Goal: Task Accomplishment & Management: Complete application form

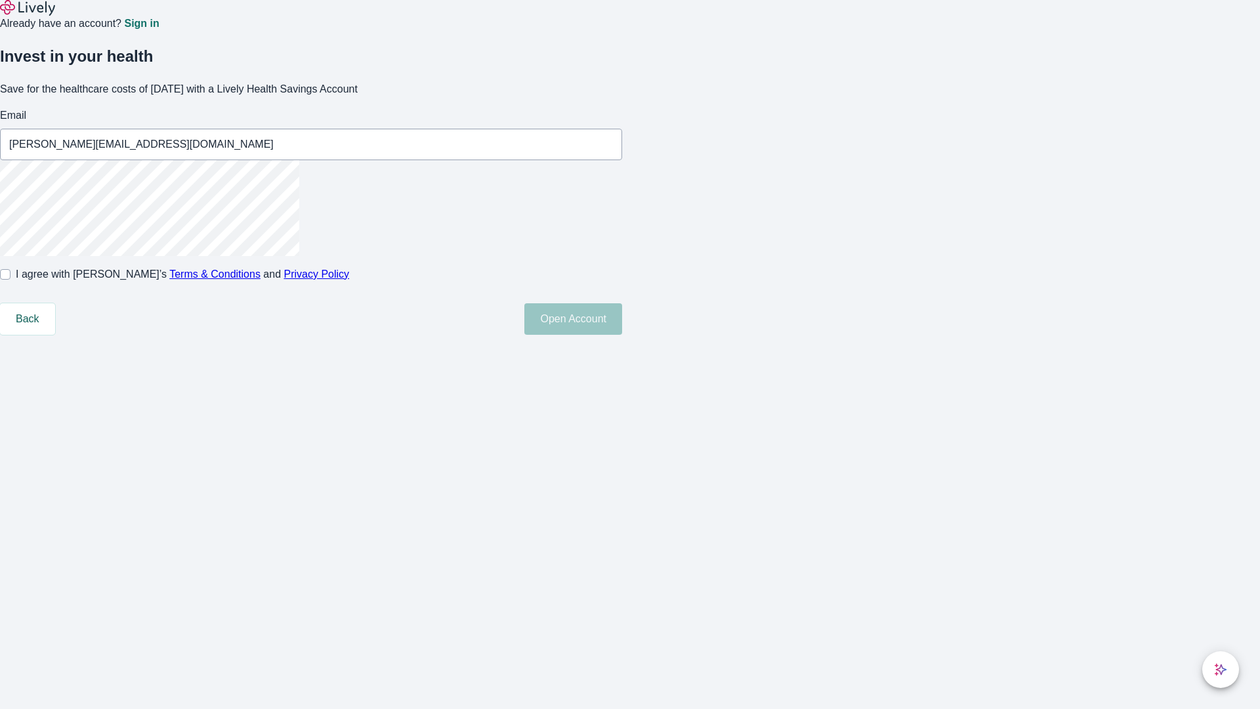
click at [11, 280] on input "I agree with Lively’s Terms & Conditions and Privacy Policy" at bounding box center [5, 274] width 11 height 11
checkbox input "true"
click at [622, 335] on button "Open Account" at bounding box center [573, 319] width 98 height 32
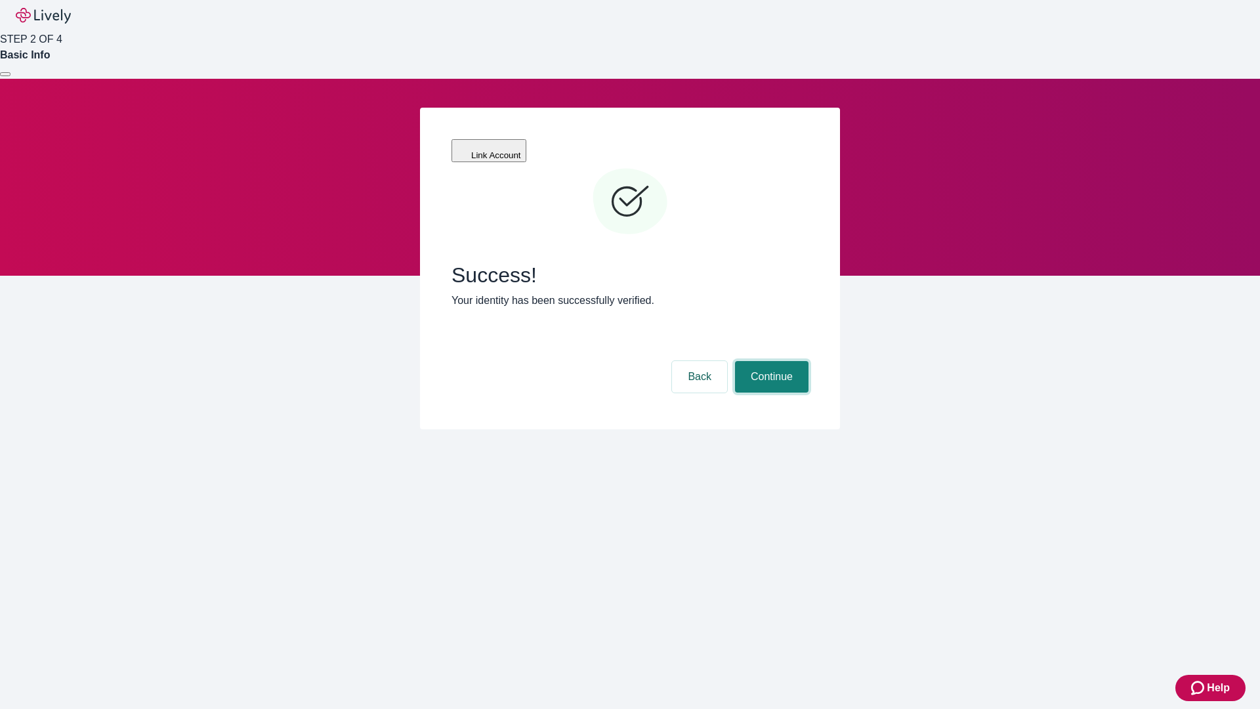
click at [770, 361] on button "Continue" at bounding box center [772, 377] width 74 height 32
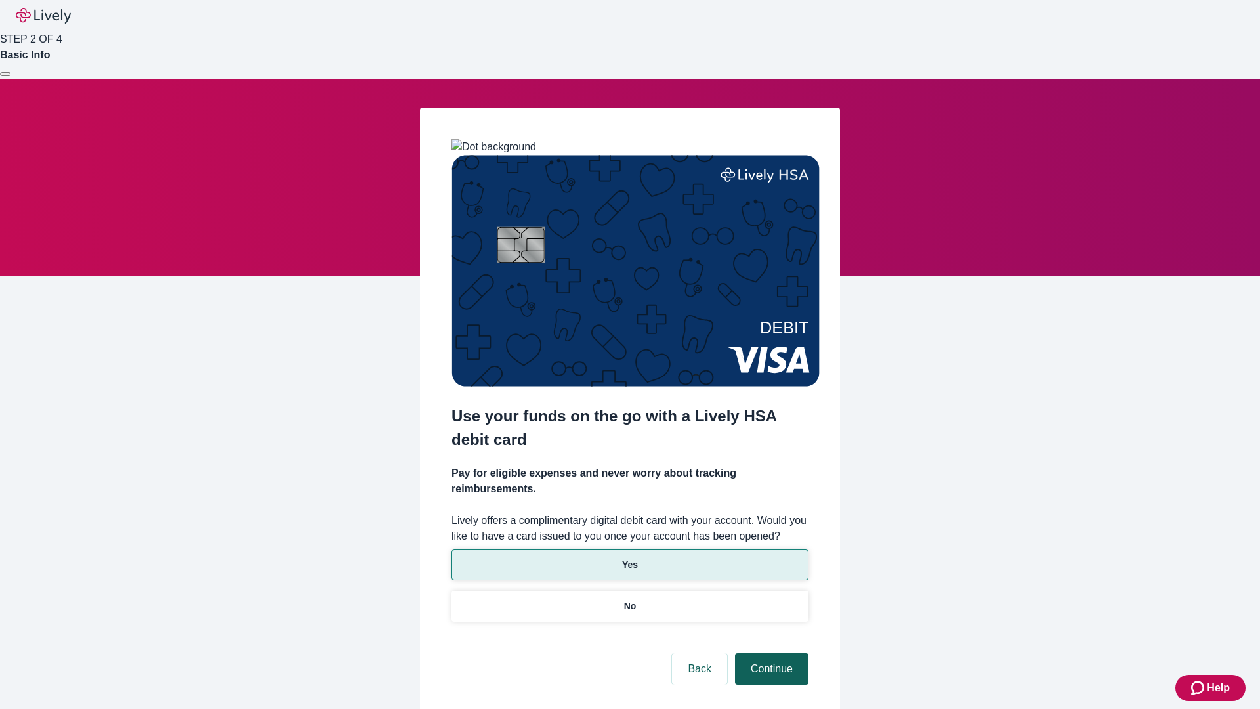
click at [629, 558] on p "Yes" at bounding box center [630, 565] width 16 height 14
click at [770, 653] on button "Continue" at bounding box center [772, 669] width 74 height 32
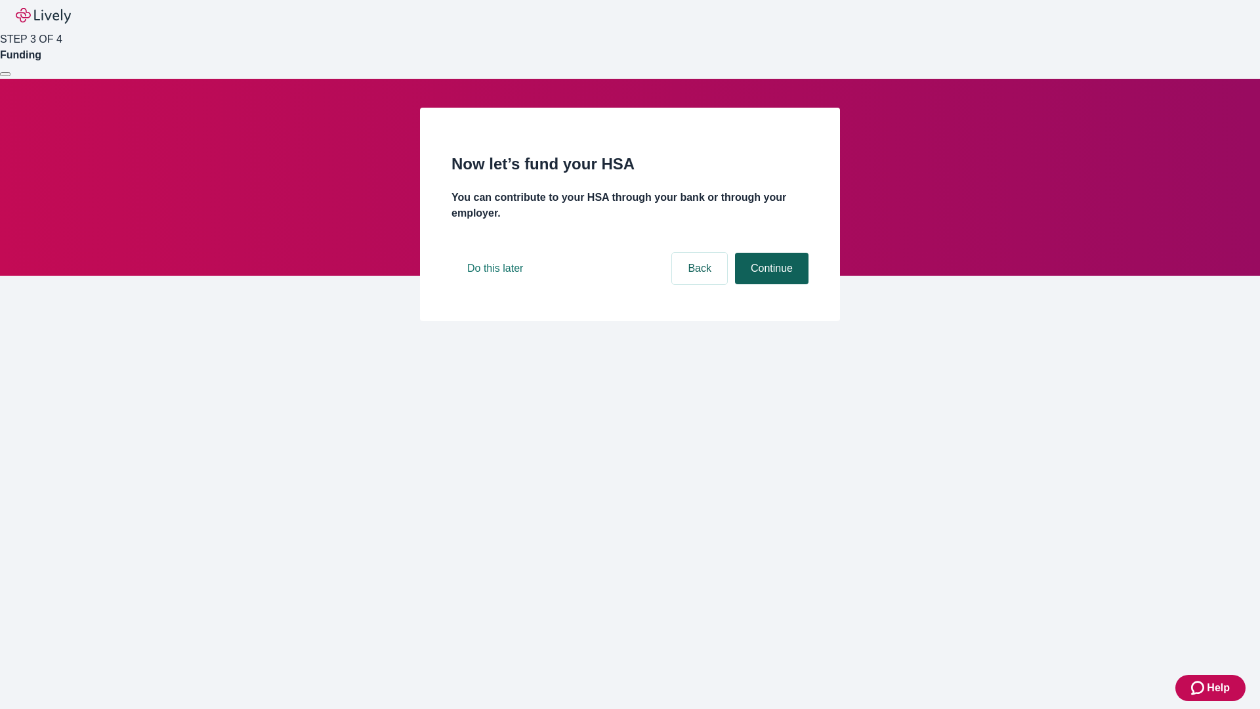
click at [770, 284] on button "Continue" at bounding box center [772, 269] width 74 height 32
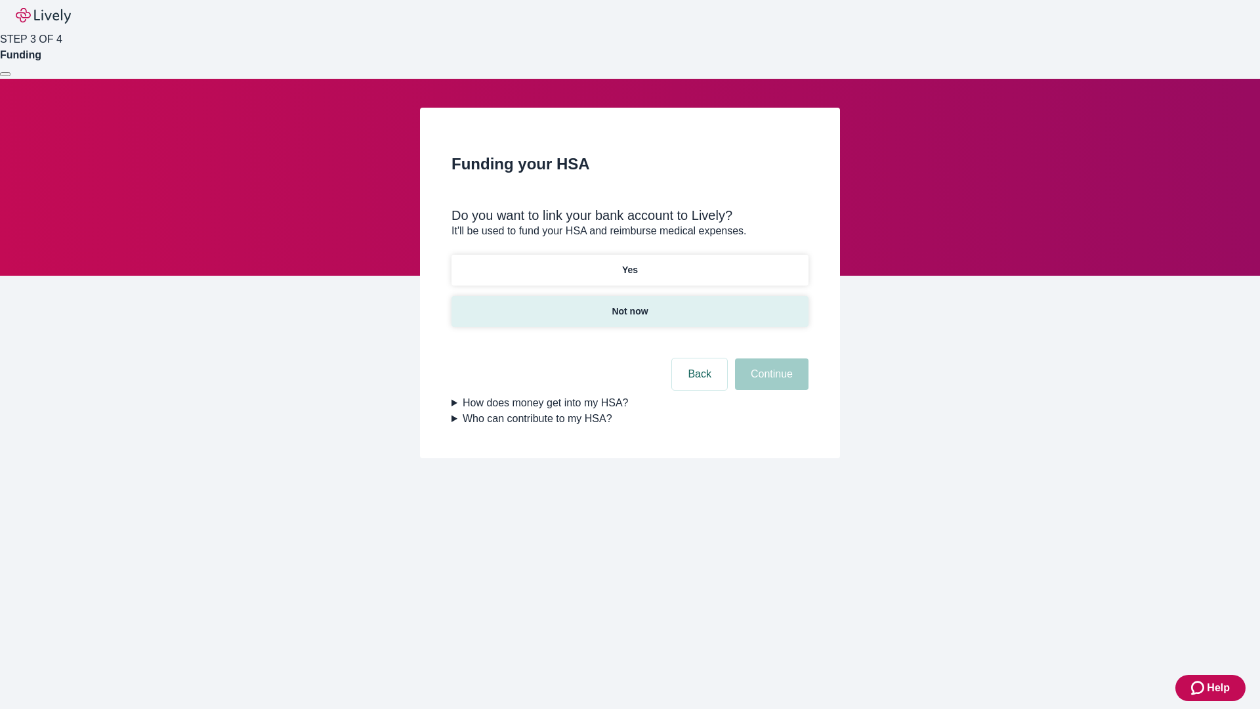
click at [629, 305] on p "Not now" at bounding box center [630, 312] width 36 height 14
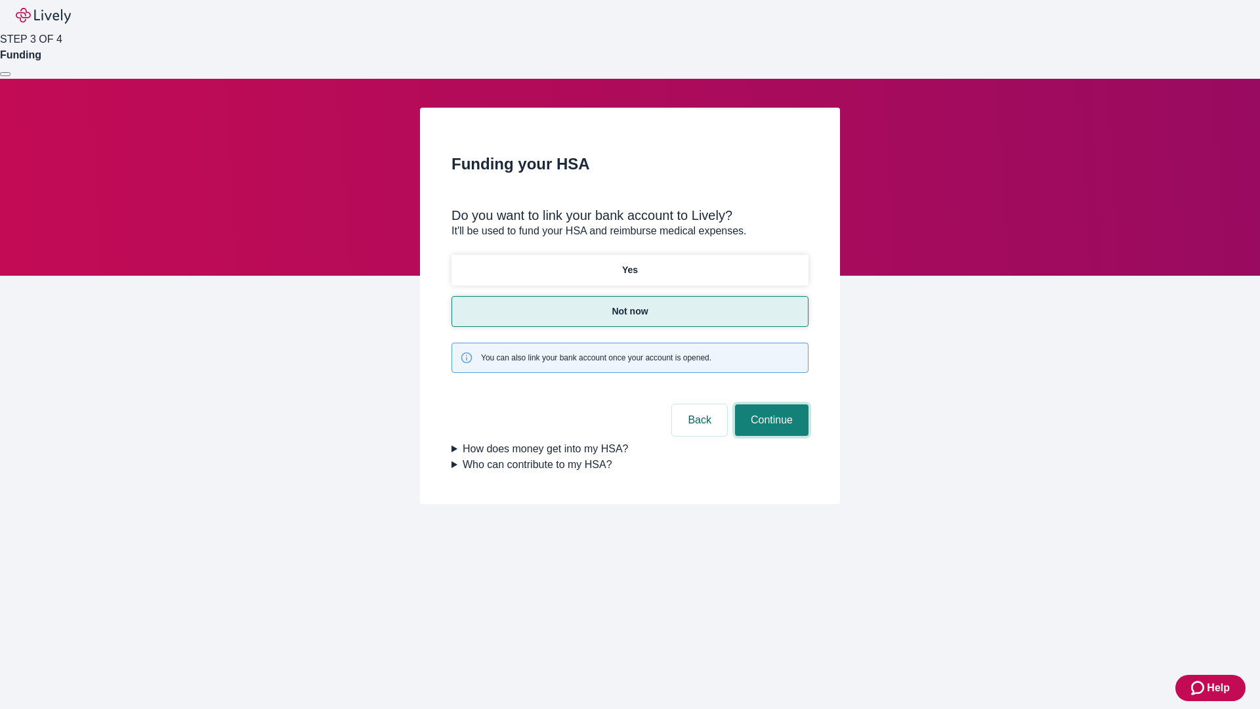
click at [770, 404] on button "Continue" at bounding box center [772, 420] width 74 height 32
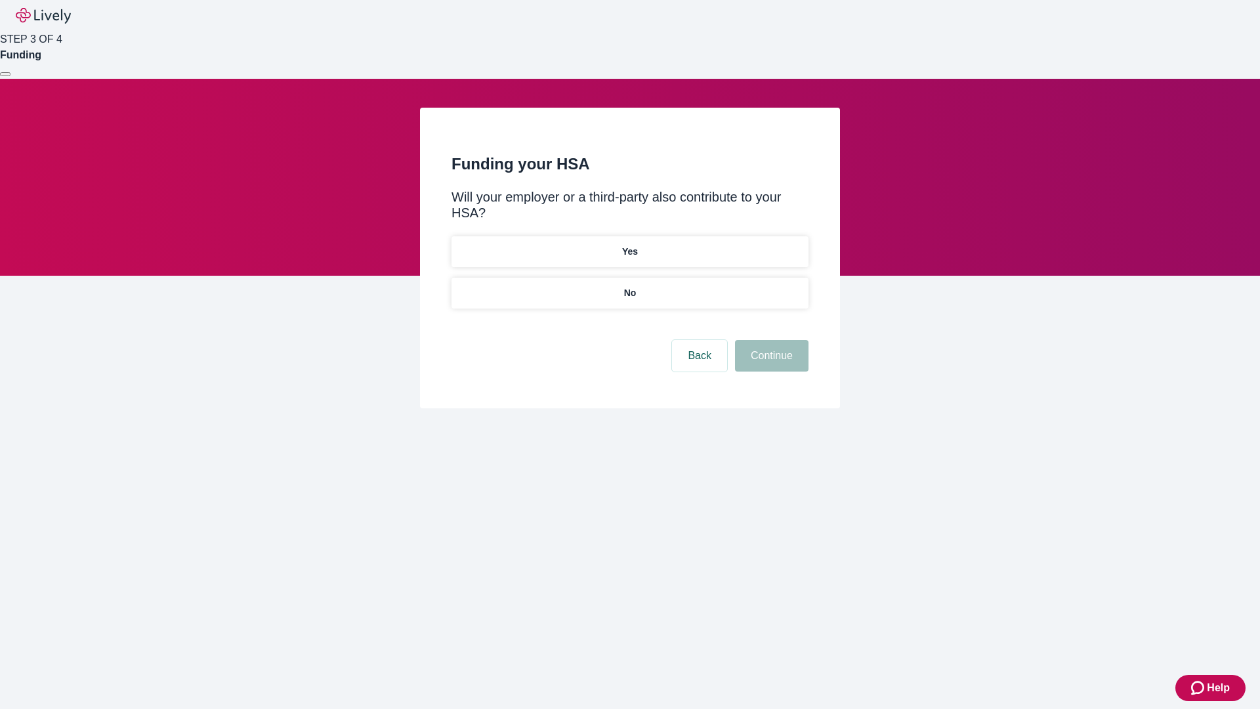
click at [629, 286] on p "No" at bounding box center [630, 293] width 12 height 14
click at [770, 340] on button "Continue" at bounding box center [772, 356] width 74 height 32
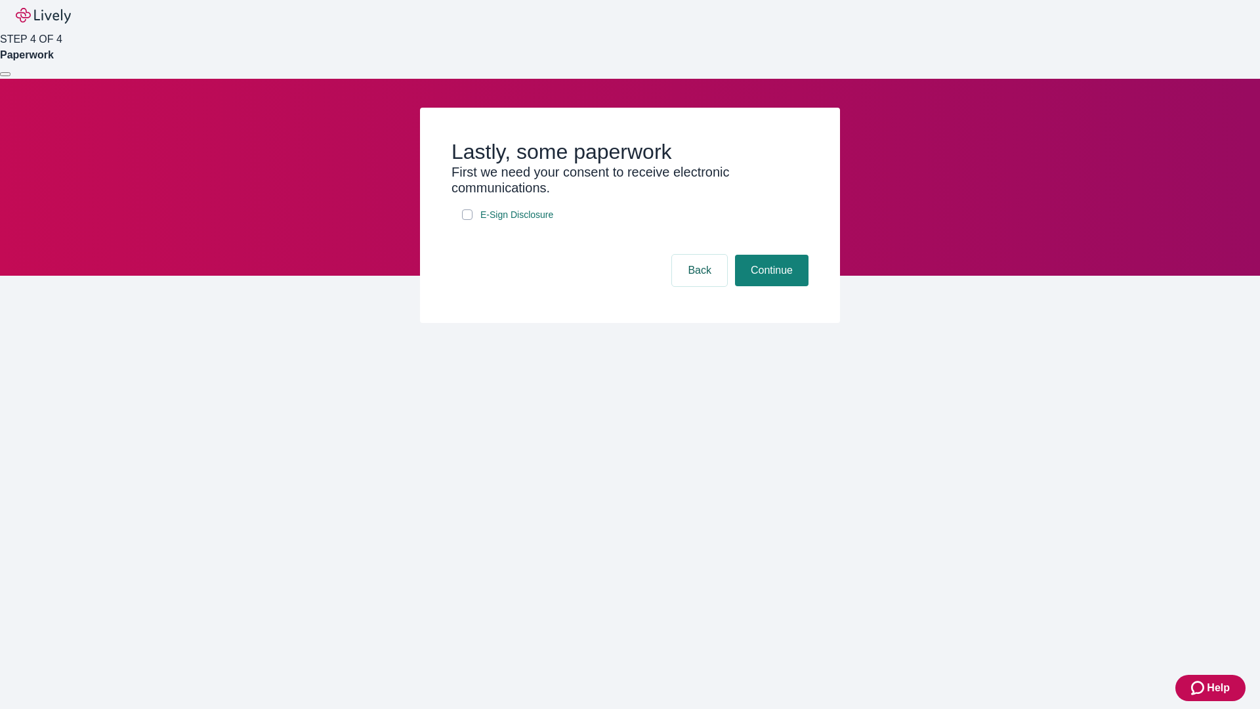
click at [467, 220] on input "E-Sign Disclosure" at bounding box center [467, 214] width 11 height 11
checkbox input "true"
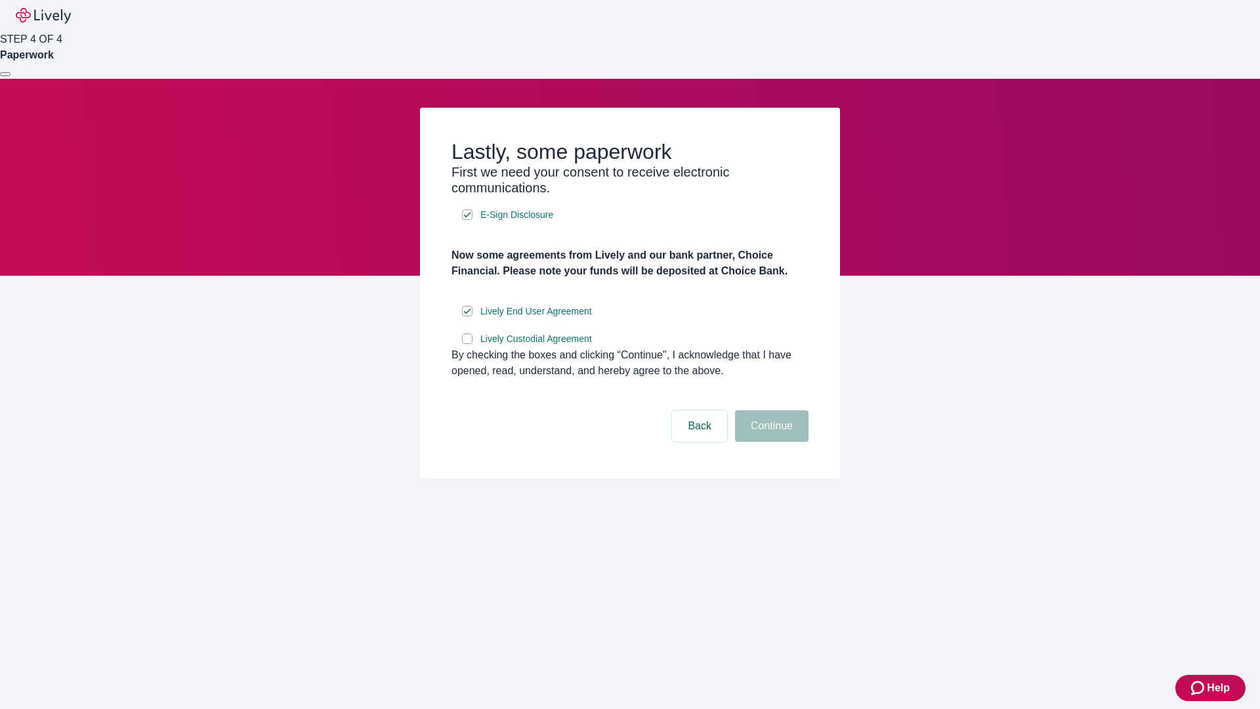
click at [467, 344] on input "Lively Custodial Agreement" at bounding box center [467, 338] width 11 height 11
checkbox input "true"
click at [770, 442] on button "Continue" at bounding box center [772, 426] width 74 height 32
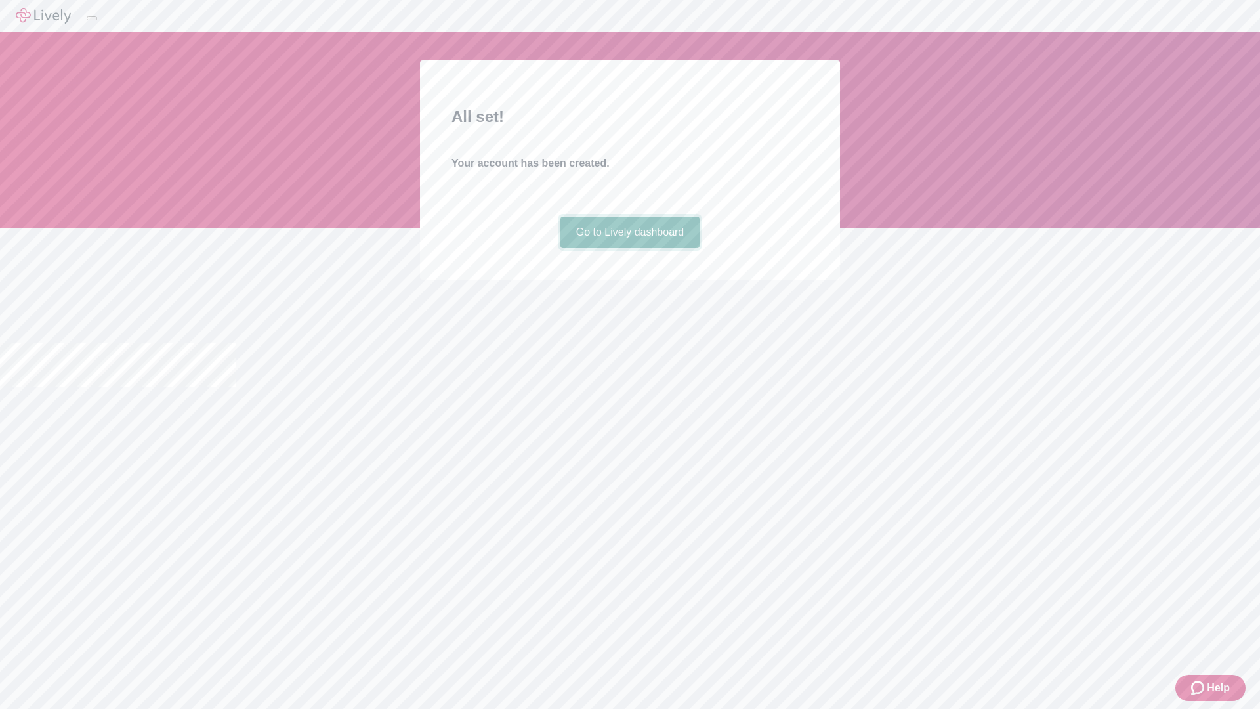
click at [629, 248] on link "Go to Lively dashboard" at bounding box center [630, 233] width 140 height 32
